Goal: Complete application form

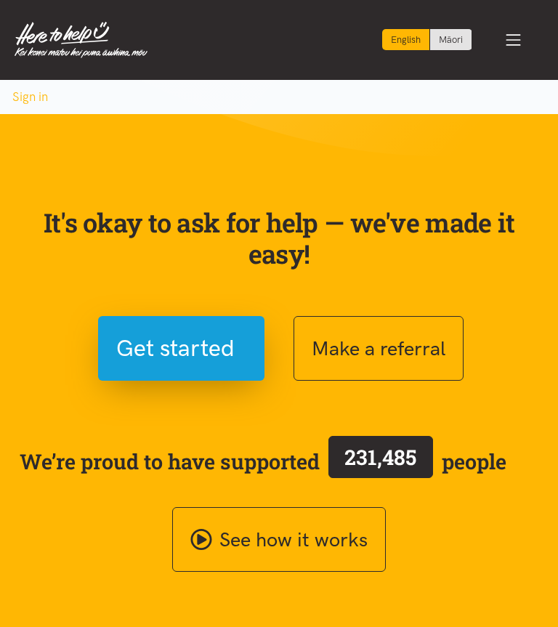
click at [155, 356] on span "Get started" at bounding box center [175, 348] width 118 height 37
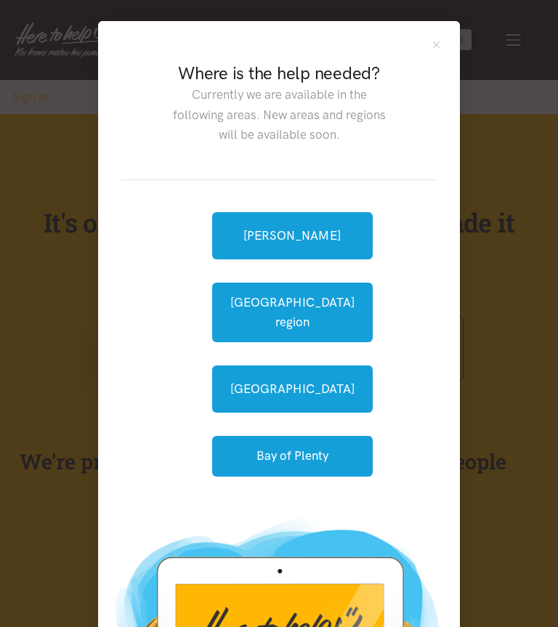
click at [302, 237] on link "[PERSON_NAME]" at bounding box center [292, 235] width 160 height 47
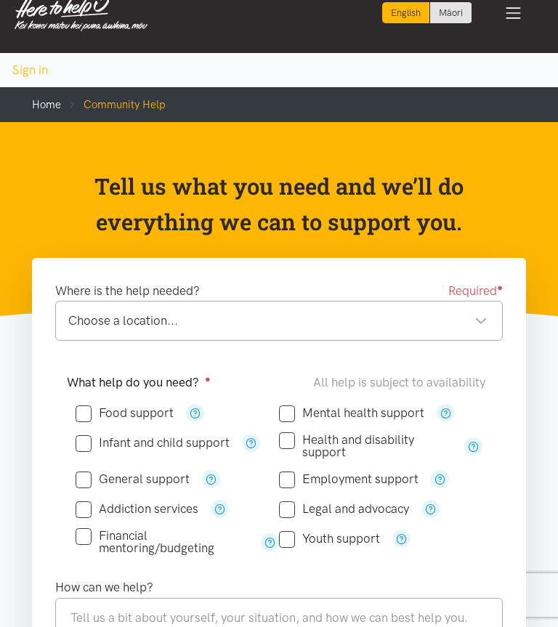
click at [80, 398] on div "Food support" at bounding box center [177, 413] width 203 height 30
click at [83, 408] on input "Food support" at bounding box center [125, 413] width 98 height 12
checkbox input "true"
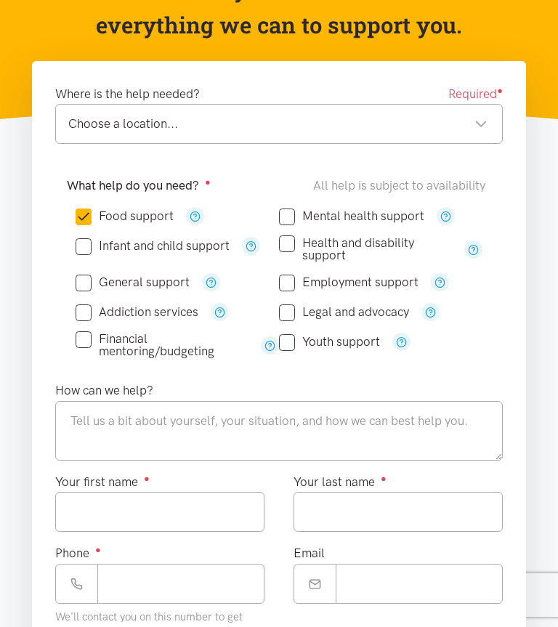
scroll to position [223, 0]
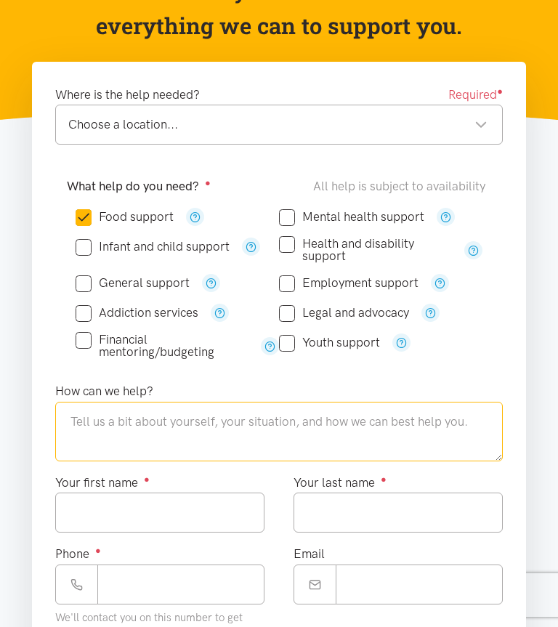
click at [416, 423] on textarea at bounding box center [278, 432] width 447 height 60
type textarea "I"
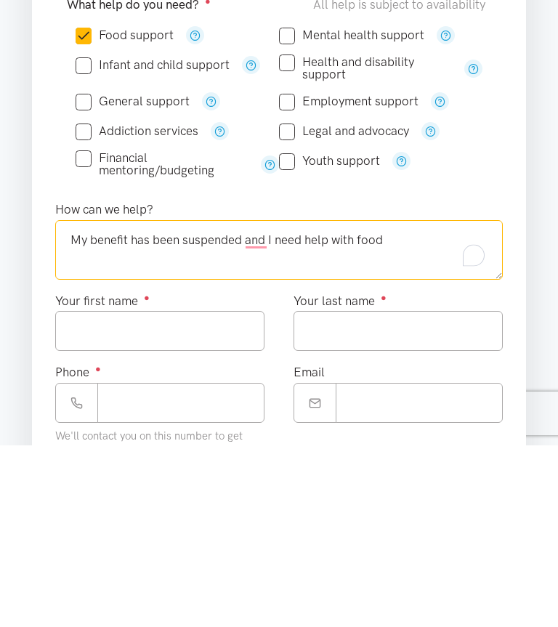
type textarea "My benefit has been suspended and I need help with food"
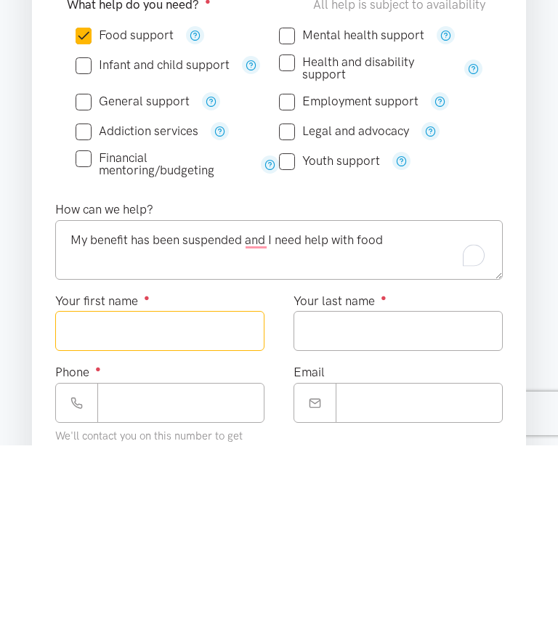
click at [111, 492] on input "Your first name ●" at bounding box center [159, 512] width 209 height 40
click at [100, 492] on input "Your first name ●" at bounding box center [159, 512] width 209 height 40
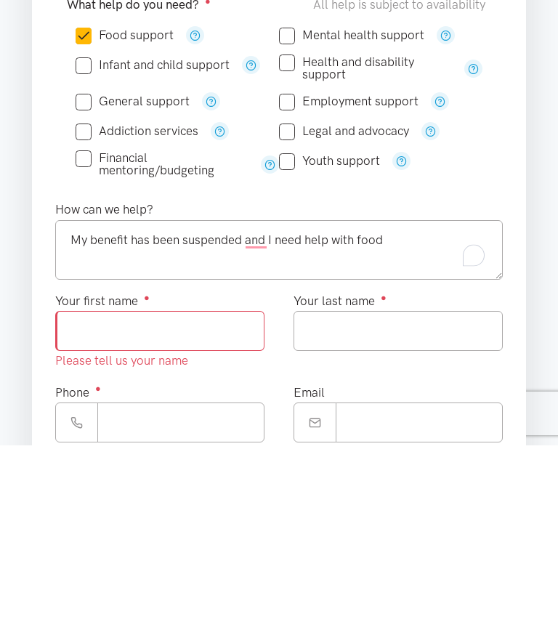
scroll to position [404, 0]
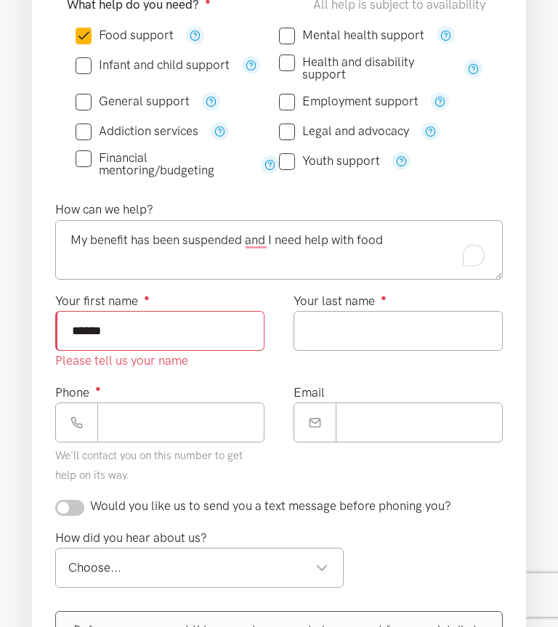
type input "******"
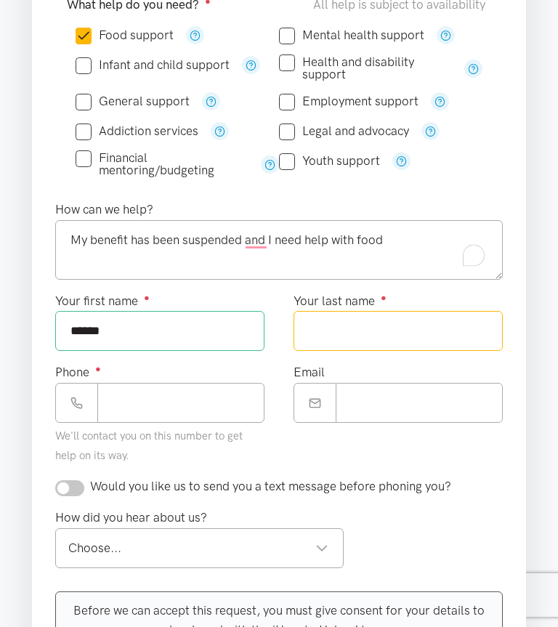
click at [409, 317] on input "Your last name ●" at bounding box center [397, 331] width 209 height 40
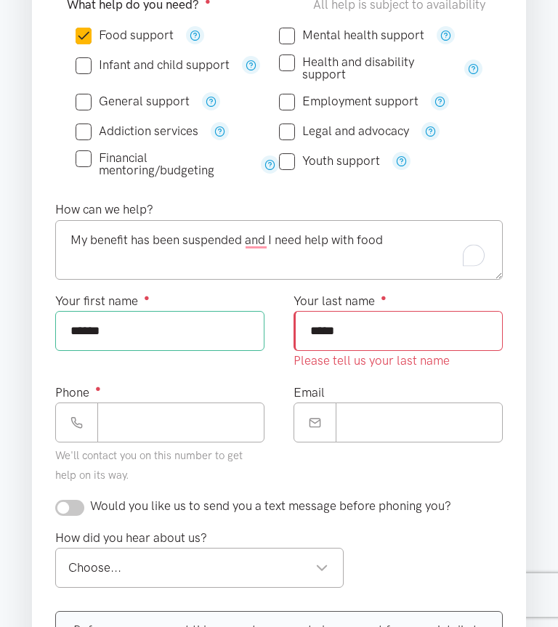
type input "*****"
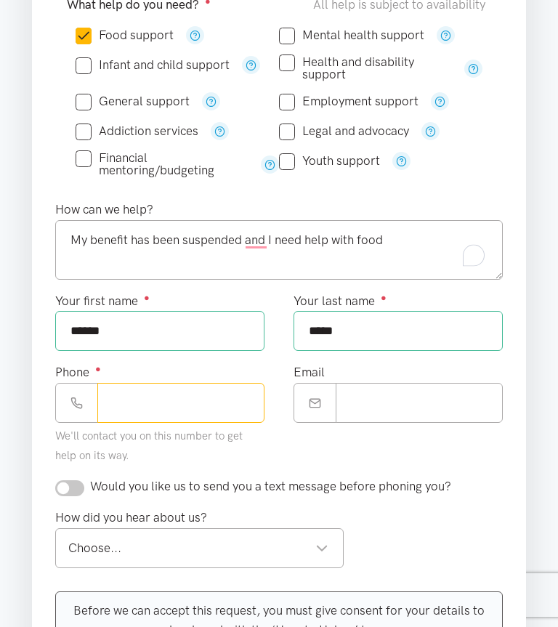
click at [134, 413] on input "Phone ●" at bounding box center [180, 403] width 167 height 40
type input "*********"
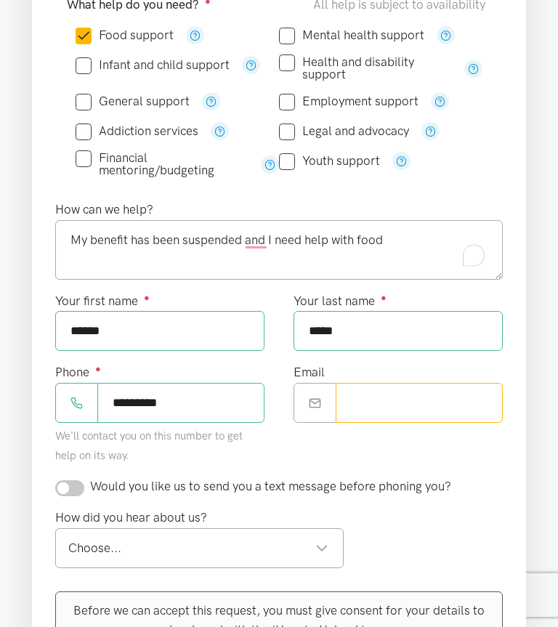
click at [437, 399] on input "Email" at bounding box center [418, 403] width 167 height 40
type input "*"
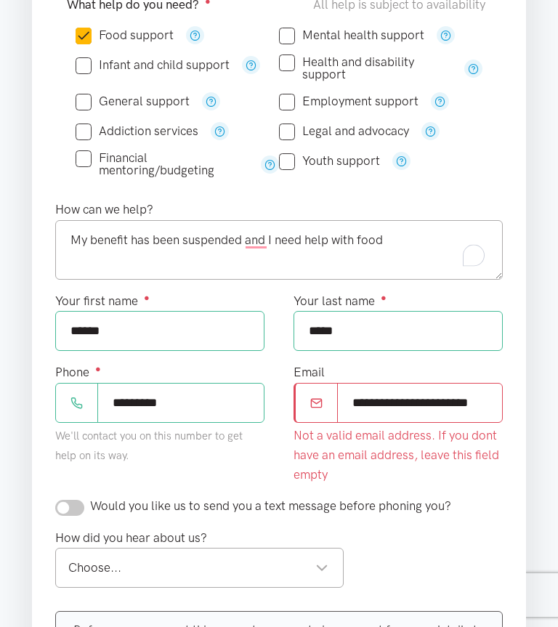
type input "**********"
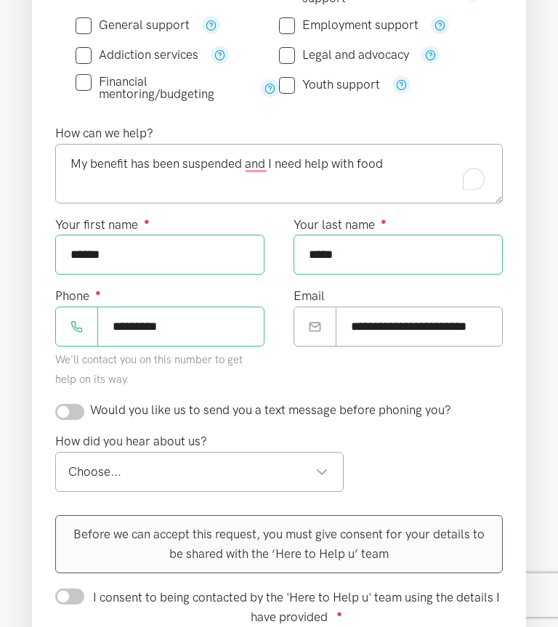
scroll to position [489, 0]
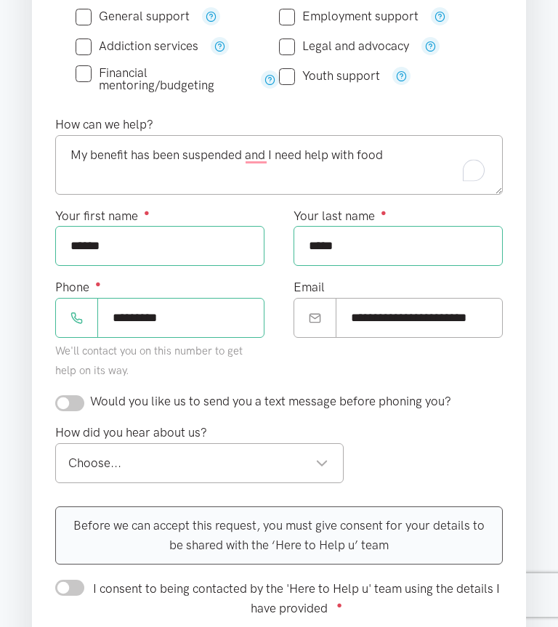
click at [323, 456] on div "Choose..." at bounding box center [198, 463] width 260 height 20
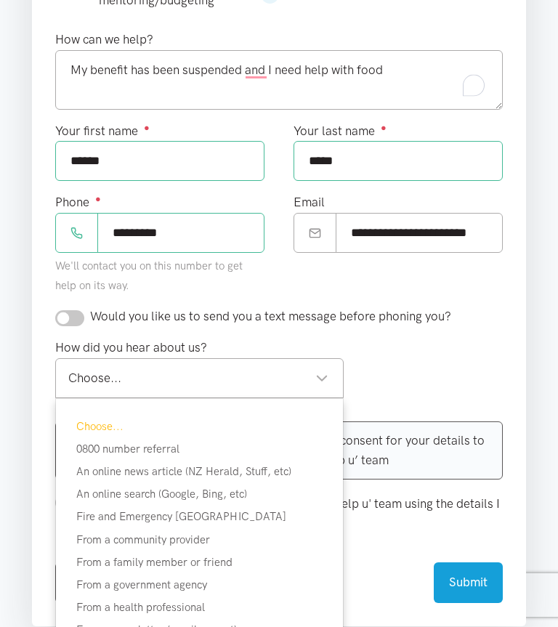
scroll to position [600, 0]
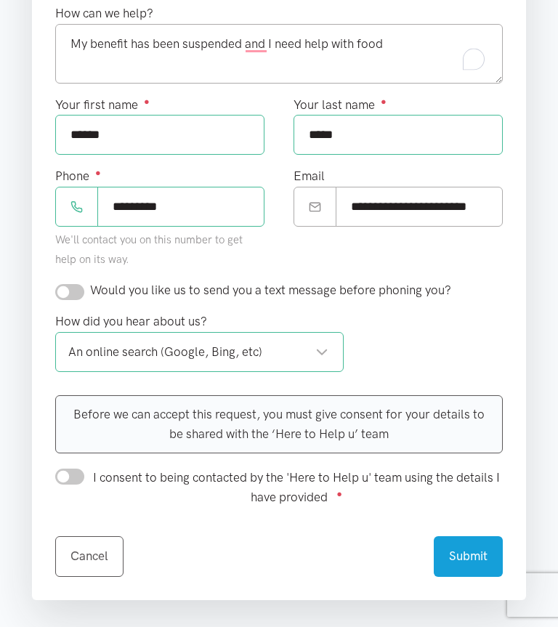
click at [68, 478] on input "I consent to being contacted by the 'Here to Help u' team using the details I h…" at bounding box center [69, 476] width 29 height 16
checkbox input "true"
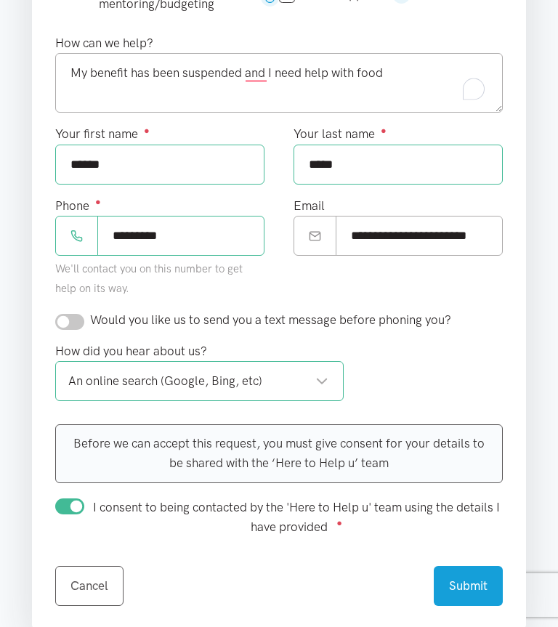
click at [476, 571] on button "Submit" at bounding box center [467, 586] width 69 height 40
click at [465, 584] on button "Submit" at bounding box center [467, 586] width 69 height 40
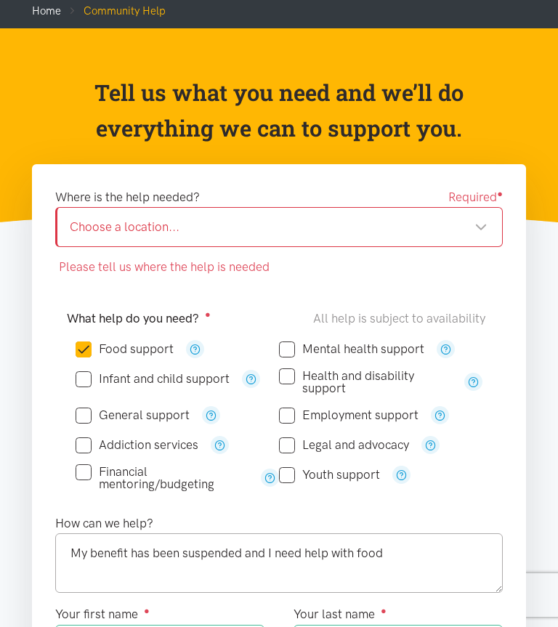
scroll to position [113, 0]
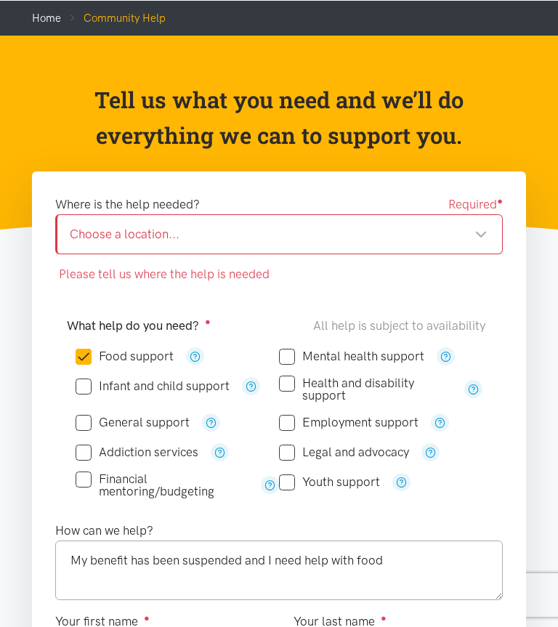
click at [427, 231] on div "Choose a location..." at bounding box center [278, 234] width 417 height 20
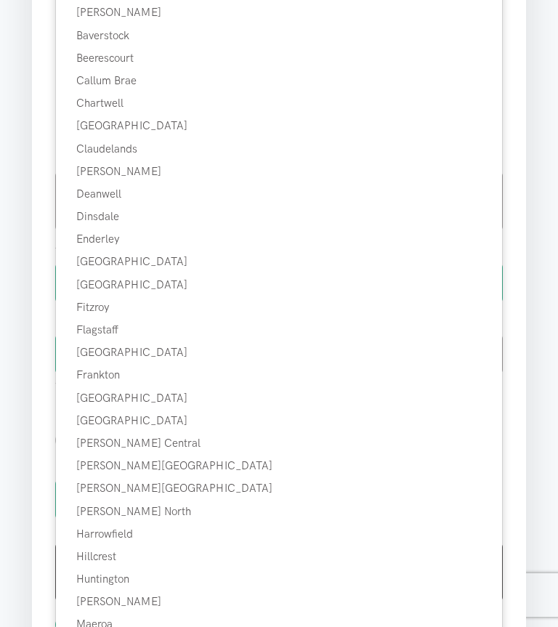
scroll to position [505, 0]
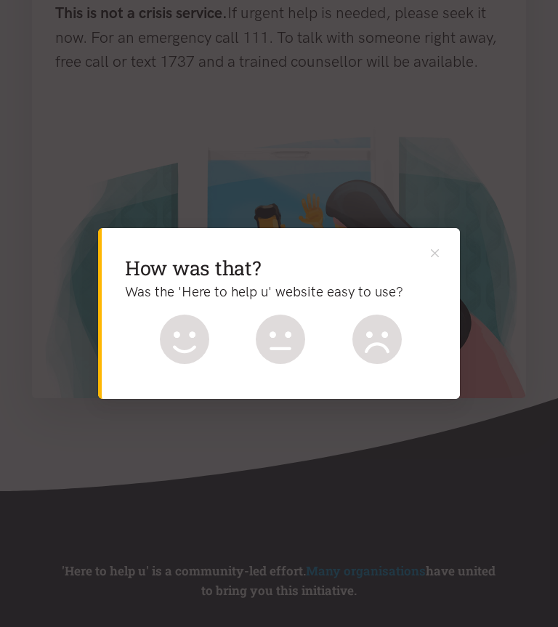
scroll to position [459, 0]
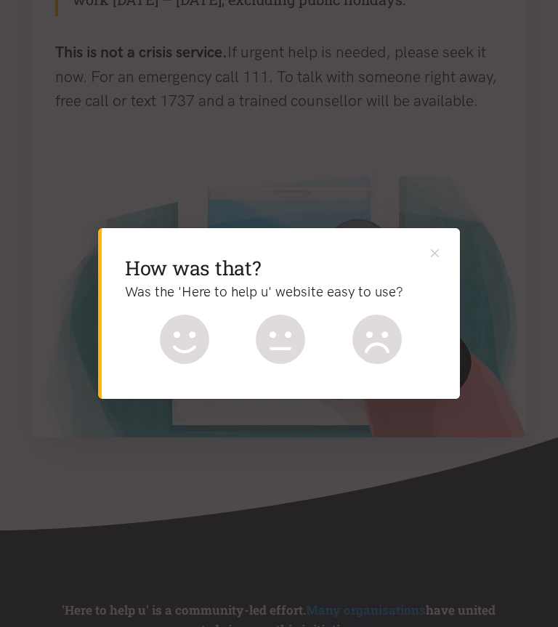
click at [171, 364] on icon at bounding box center [184, 338] width 49 height 49
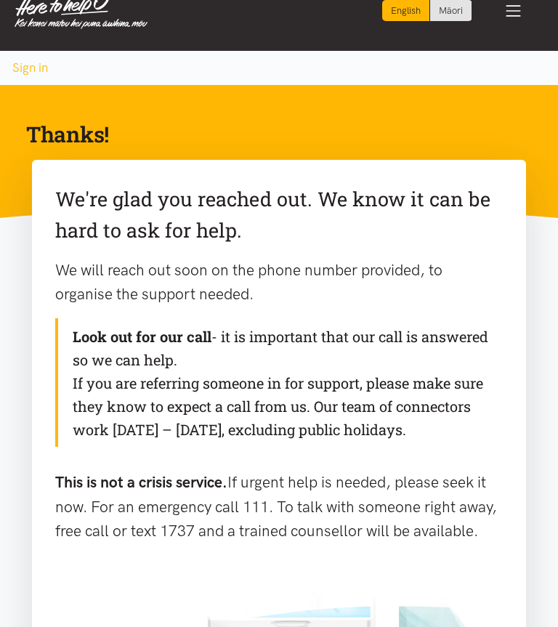
scroll to position [0, 0]
